Goal: Check status: Check status

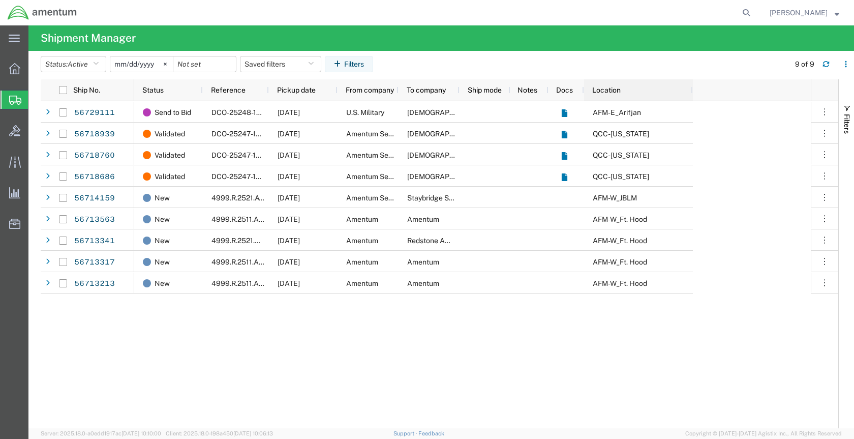
drag, startPoint x: 643, startPoint y: 88, endPoint x: 717, endPoint y: 85, distance: 74.3
click at [718, 86] on div "Status Reference Pickup date From company To company Ship mode Notes Docs Locat…" at bounding box center [472, 90] width 677 height 22
click at [106, 64] on button "Status: Active" at bounding box center [74, 64] width 66 height 16
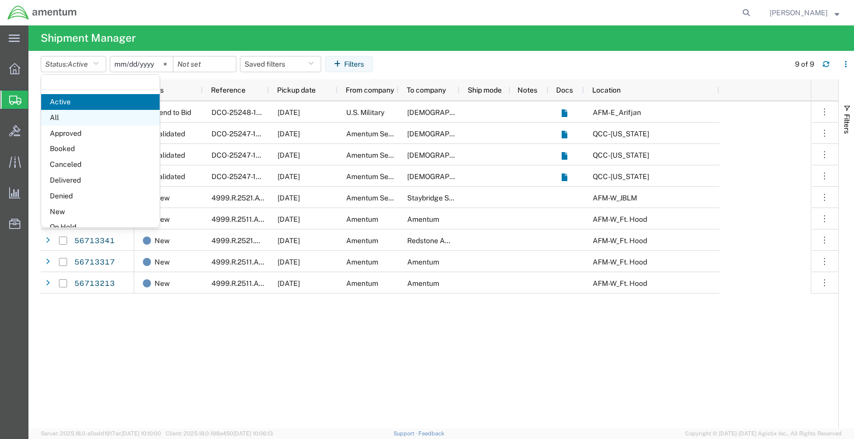
click at [82, 115] on span "All" at bounding box center [100, 118] width 118 height 16
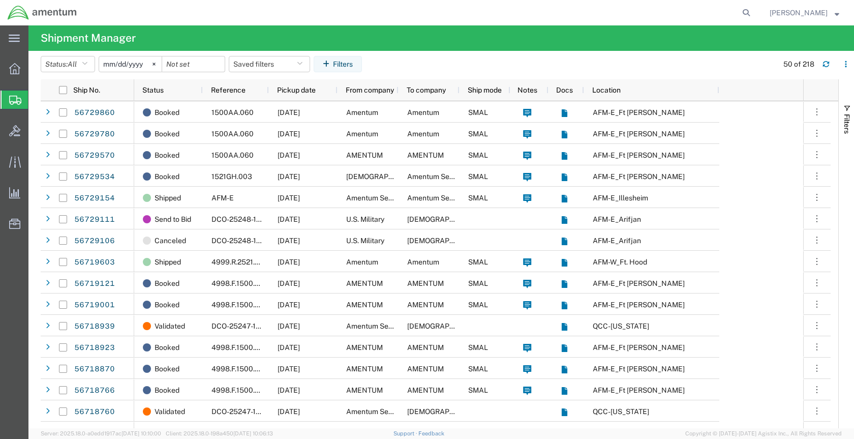
click at [148, 65] on input "[DATE]" at bounding box center [130, 63] width 63 height 15
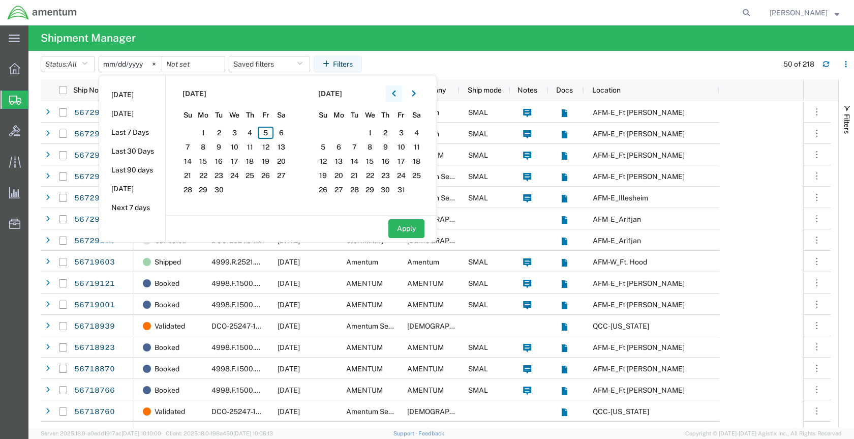
click at [396, 94] on icon "button" at bounding box center [394, 94] width 4 height 6
click at [396, 93] on icon "button" at bounding box center [394, 94] width 4 height 6
click at [206, 161] on span "16" at bounding box center [204, 161] width 16 height 12
click at [414, 232] on button "Apply" at bounding box center [407, 228] width 36 height 19
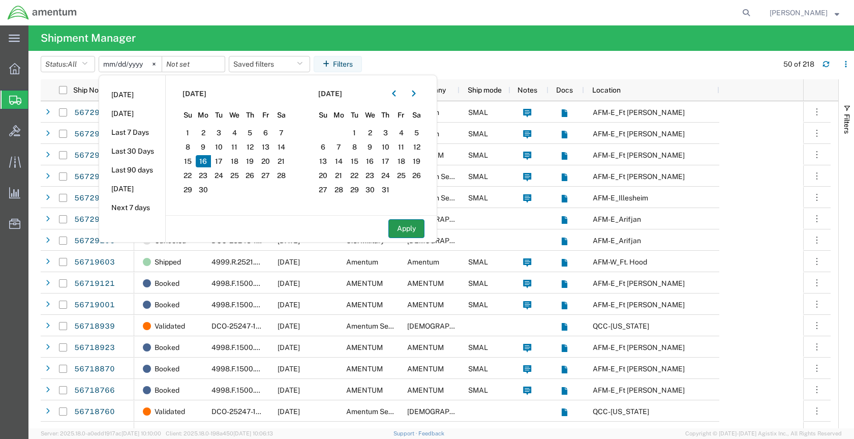
type input "[DATE]"
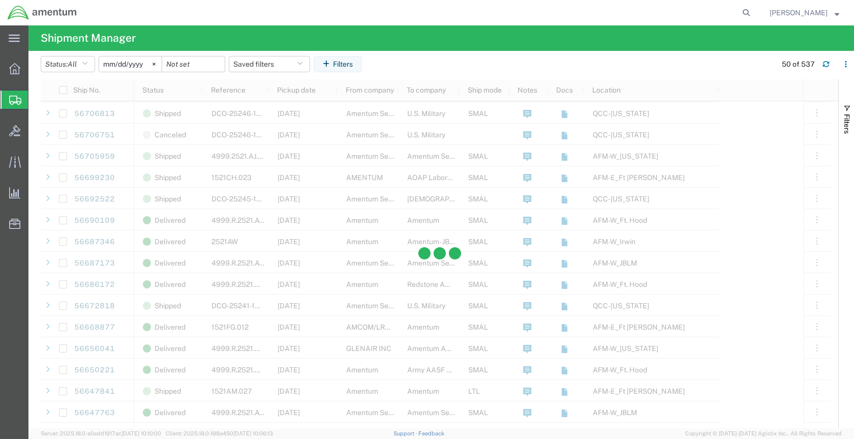
scroll to position [661, 0]
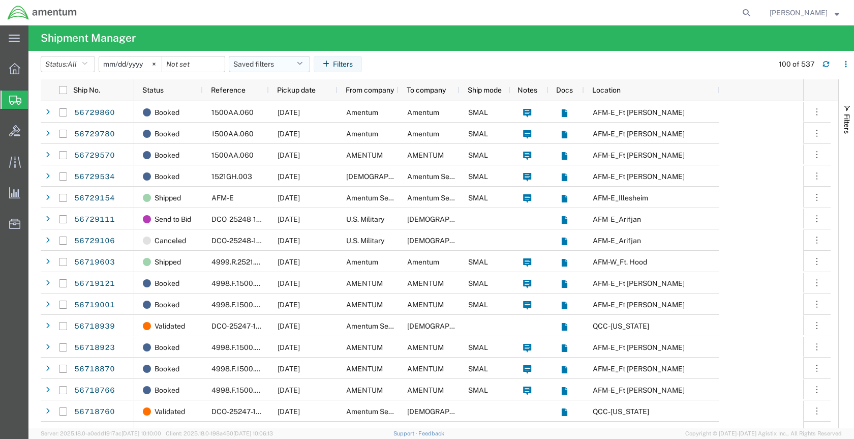
click at [310, 63] on button "Saved filters" at bounding box center [269, 64] width 81 height 16
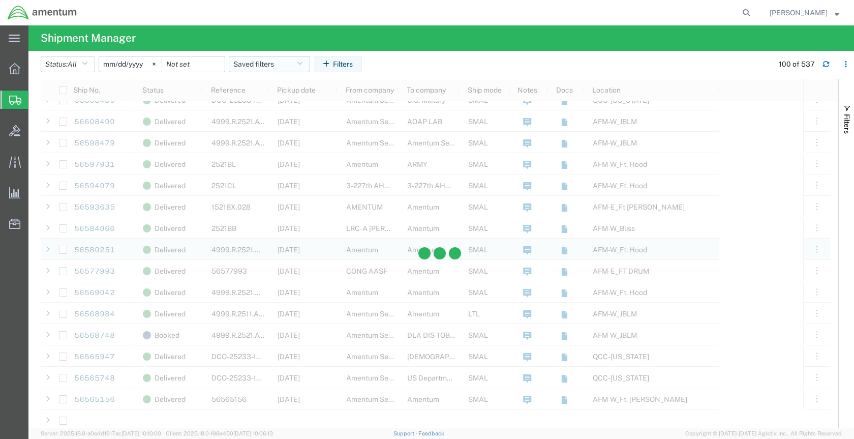
scroll to position [1678, 0]
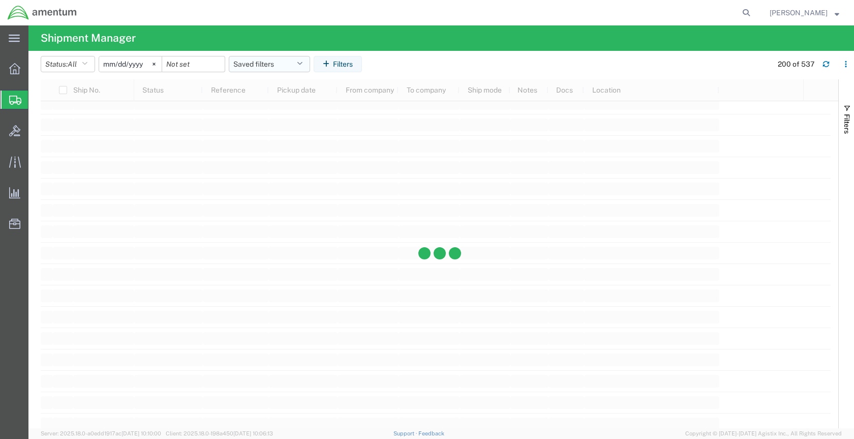
click at [303, 62] on icon "button" at bounding box center [300, 64] width 6 height 7
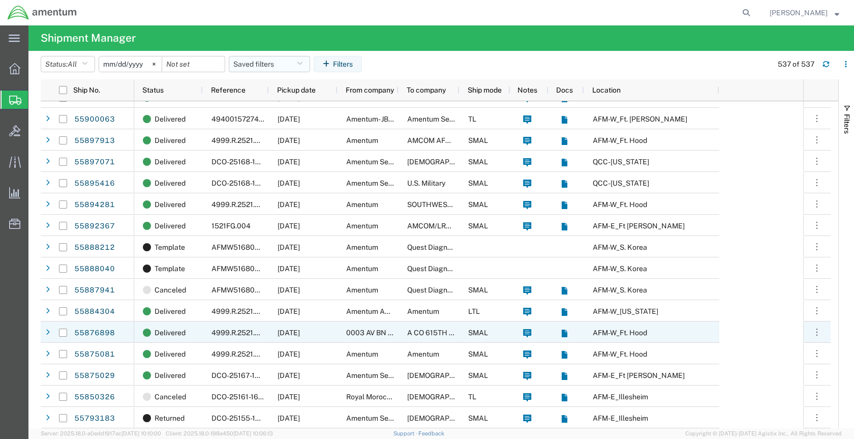
scroll to position [11042, 0]
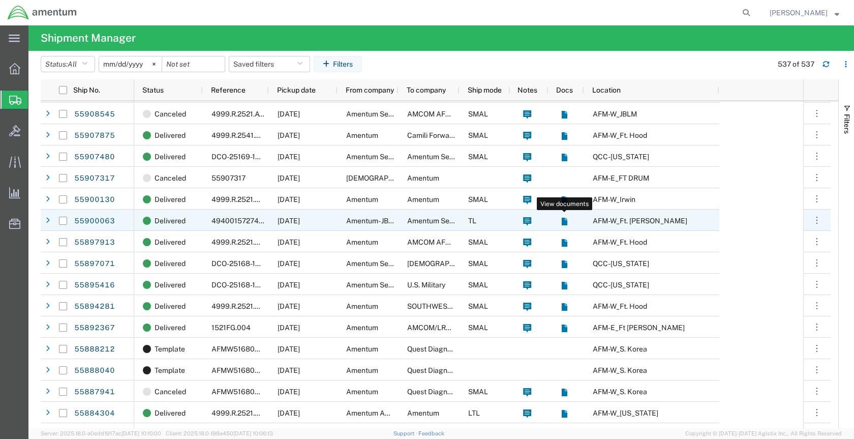
click at [562, 221] on icon at bounding box center [564, 222] width 6 height 8
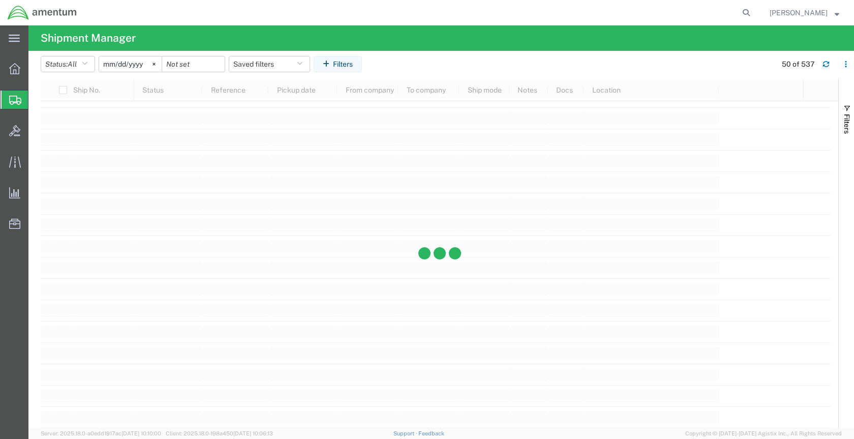
scroll to position [9029, 0]
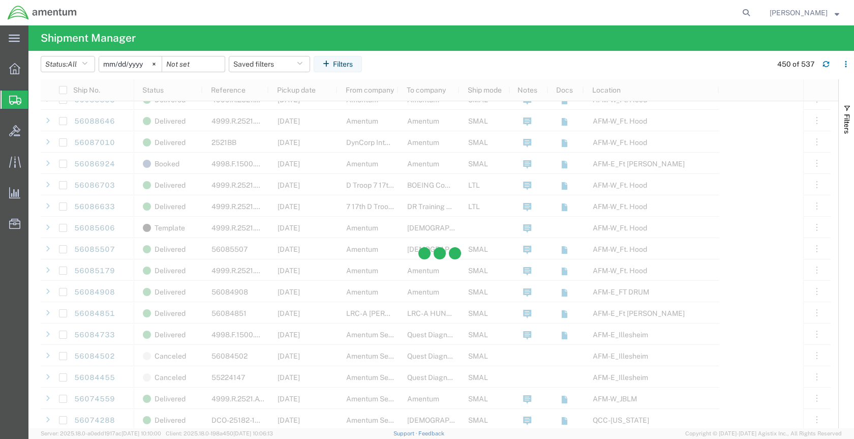
scroll to position [9283, 0]
